Goal: Information Seeking & Learning: Learn about a topic

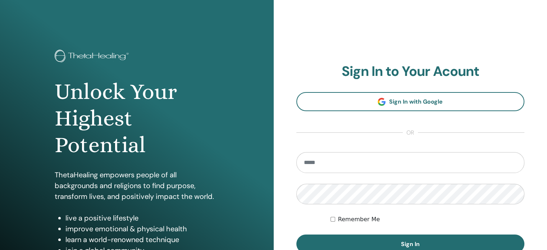
click at [359, 113] on section "Sign In to Your Acount Sign In with Google or Remember Me Sign In" at bounding box center [410, 158] width 228 height 190
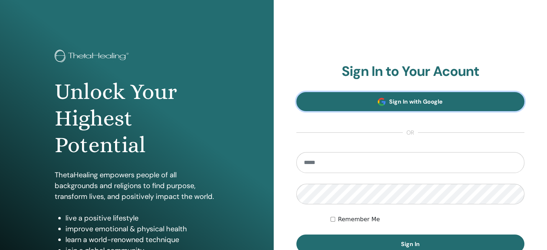
click at [360, 108] on link "Sign In with Google" at bounding box center [410, 101] width 228 height 19
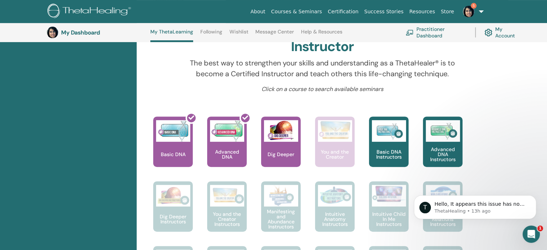
scroll to position [229, 0]
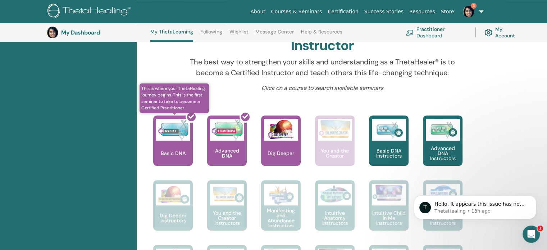
click at [178, 148] on div at bounding box center [177, 143] width 40 height 65
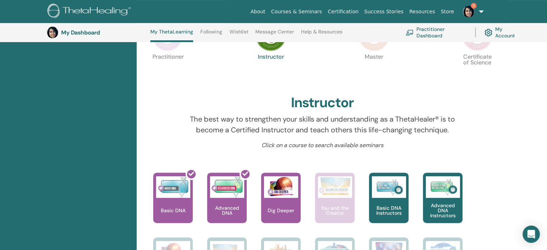
scroll to position [185, 0]
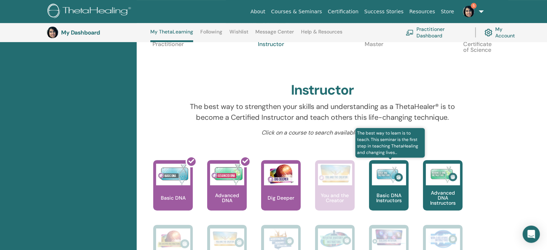
click at [385, 191] on div "Basic DNA Instructors" at bounding box center [389, 185] width 40 height 50
